Goal: Transaction & Acquisition: Purchase product/service

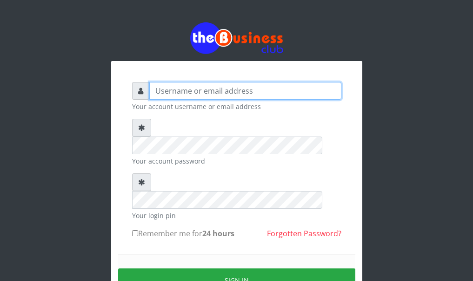
type input "[PERSON_NAME]"
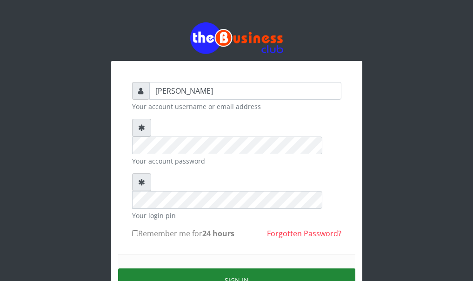
click at [209, 268] on button "Sign in" at bounding box center [236, 280] width 237 height 24
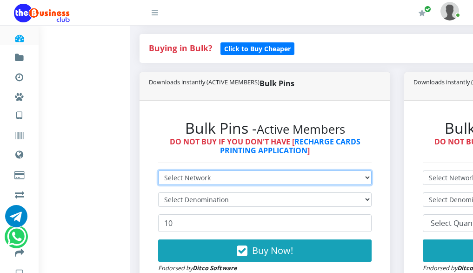
click at [216, 182] on select "Select Network MTN Globacom 9Mobile Airtel" at bounding box center [265, 177] width 214 height 14
select select "MTN"
click at [163, 175] on select "Select Network MTN Globacom 9Mobile Airtel" at bounding box center [265, 177] width 214 height 14
click at [207, 182] on select "Select Network MTN Globacom 9Mobile Airtel" at bounding box center [265, 177] width 214 height 14
select select "Airtel"
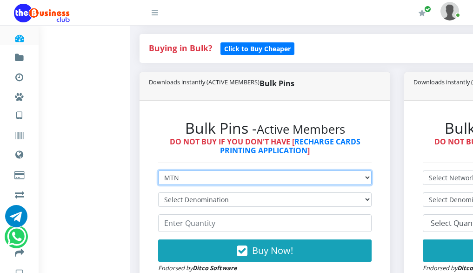
click at [163, 175] on select "Select Network MTN Globacom 9Mobile Airtel" at bounding box center [265, 177] width 214 height 14
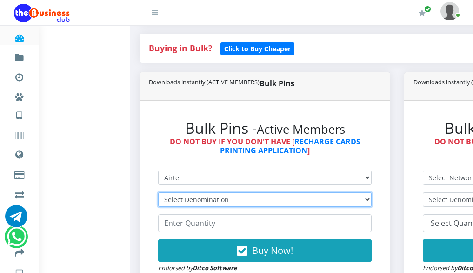
click at [206, 205] on select "Select Denomination Airtel NGN100 - ₦96.37 Airtel NGN200 - ₦192.74 Airtel NGN50…" at bounding box center [265, 199] width 214 height 14
select select "192.74-200"
click at [163, 197] on select "Select Denomination Airtel NGN100 - ₦96.37 Airtel NGN200 - ₦192.74 Airtel NGN50…" at bounding box center [265, 199] width 214 height 14
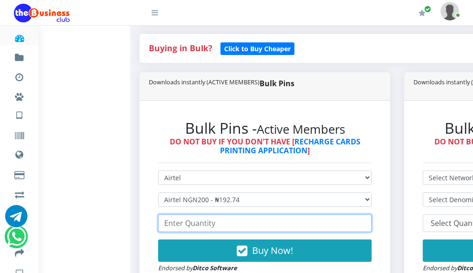
click at [212, 231] on input "number" at bounding box center [265, 223] width 214 height 18
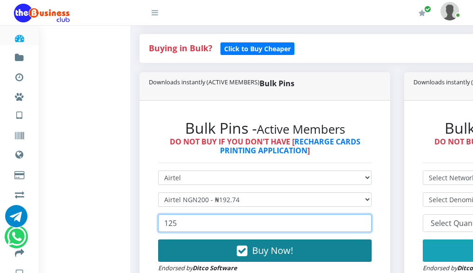
type input "125"
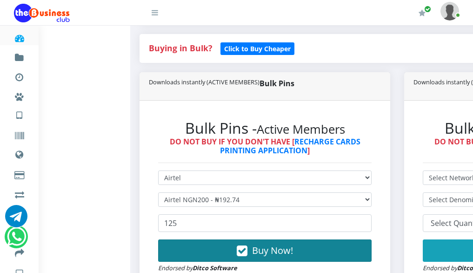
click at [206, 256] on button "Buy Now!" at bounding box center [265, 250] width 214 height 22
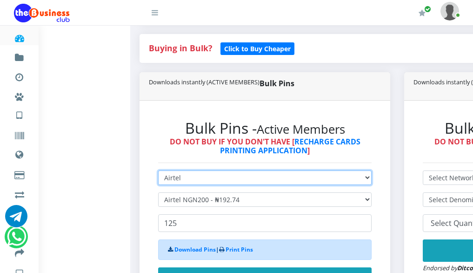
click at [216, 183] on select "Select Network MTN Globacom 9Mobile Airtel" at bounding box center [265, 177] width 214 height 14
select select "MTN"
click at [163, 175] on select "Select Network MTN Globacom 9Mobile Airtel" at bounding box center [265, 177] width 214 height 14
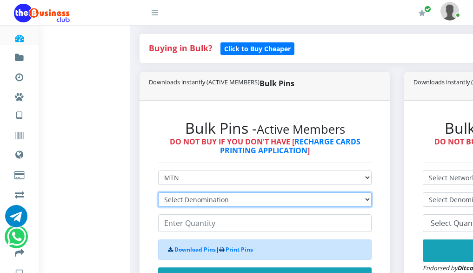
click at [211, 204] on select "Select Denomination MTN NGN100 - ₦96.98 MTN NGN200 - ₦193.96 MTN NGN400 - ₦387.…" at bounding box center [265, 199] width 214 height 14
select select "484.9-500"
click at [163, 197] on select "Select Denomination MTN NGN100 - ₦96.98 MTN NGN200 - ₦193.96 MTN NGN400 - ₦387.…" at bounding box center [265, 199] width 214 height 14
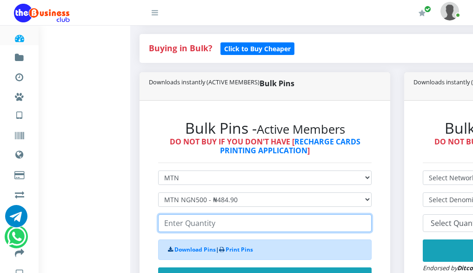
click at [209, 229] on input "number" at bounding box center [265, 223] width 214 height 18
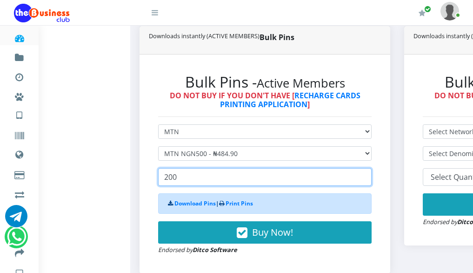
scroll to position [233, 0]
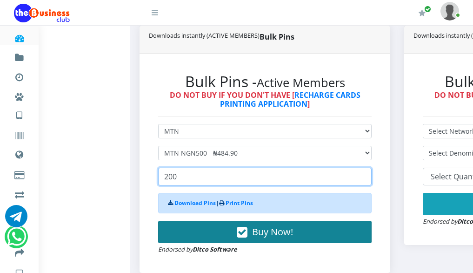
type input "200"
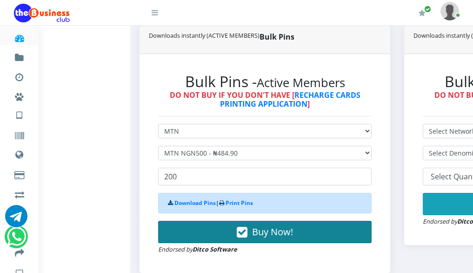
click at [203, 241] on button "Buy Now!" at bounding box center [265, 232] width 214 height 22
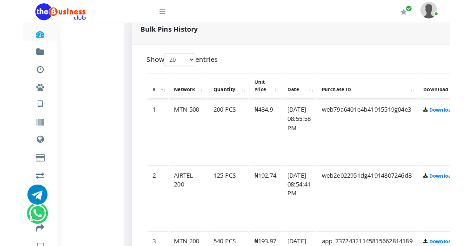
scroll to position [465, 37]
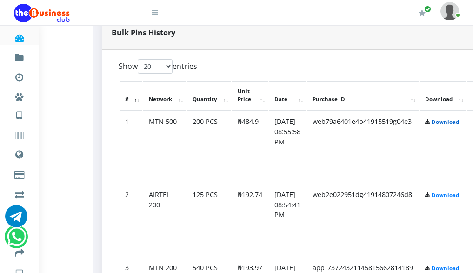
click at [459, 124] on link "Download" at bounding box center [445, 121] width 27 height 7
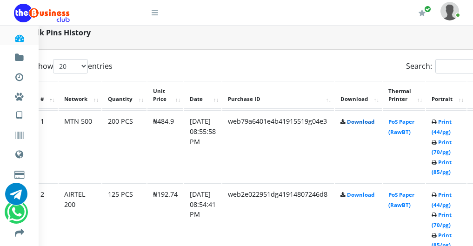
scroll to position [465, 130]
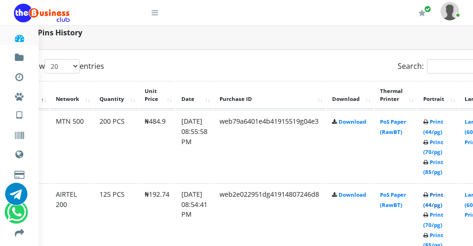
click at [443, 208] on link "Print (44/pg)" at bounding box center [433, 199] width 20 height 17
